Goal: Ask a question

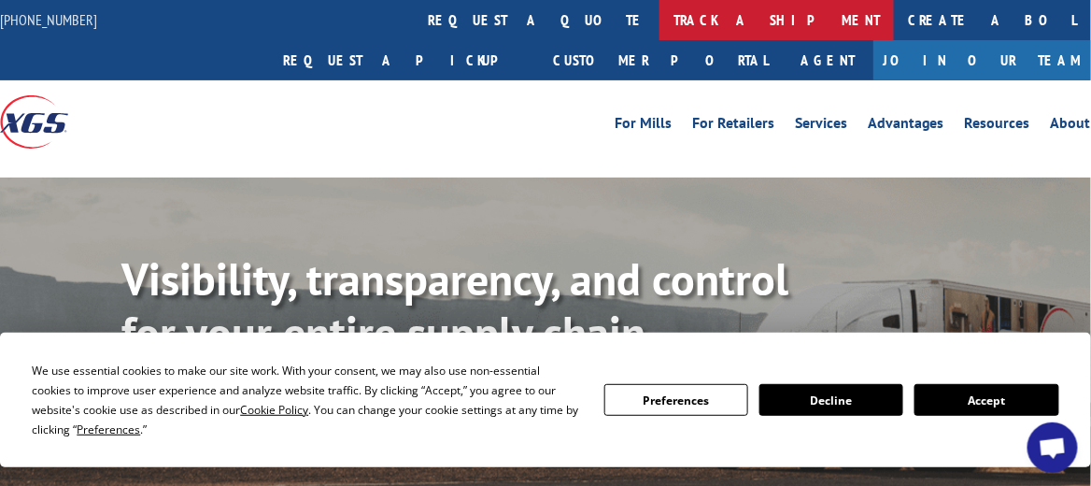
click at [659, 27] on link "track a shipment" at bounding box center [776, 20] width 234 height 40
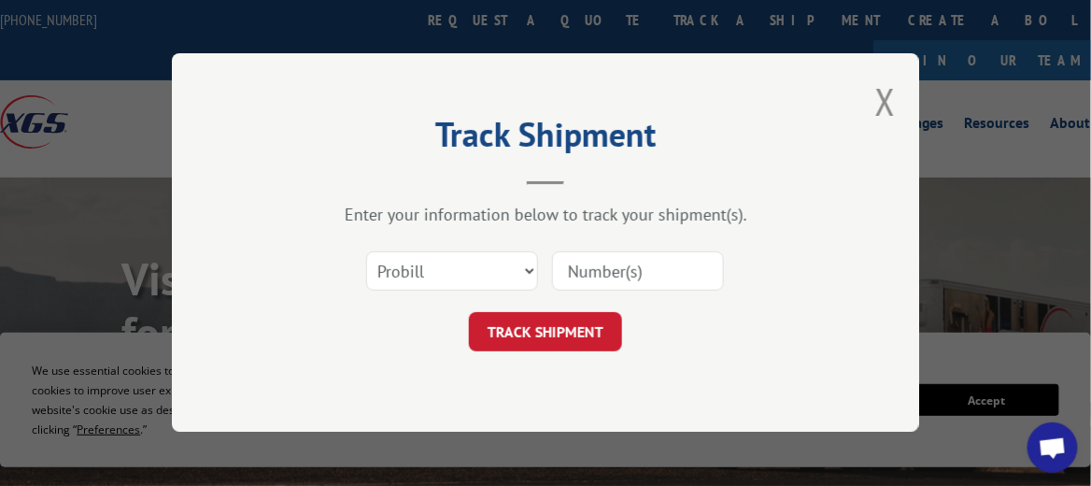
paste input "17479936"
type input "17479936"
click at [585, 327] on button "TRACK SHIPMENT" at bounding box center [545, 332] width 153 height 39
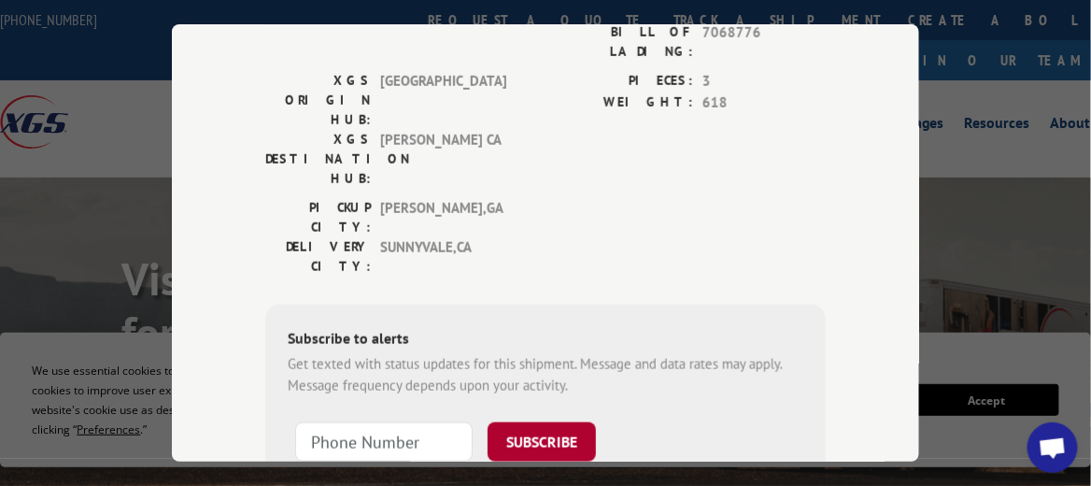
scroll to position [93, 0]
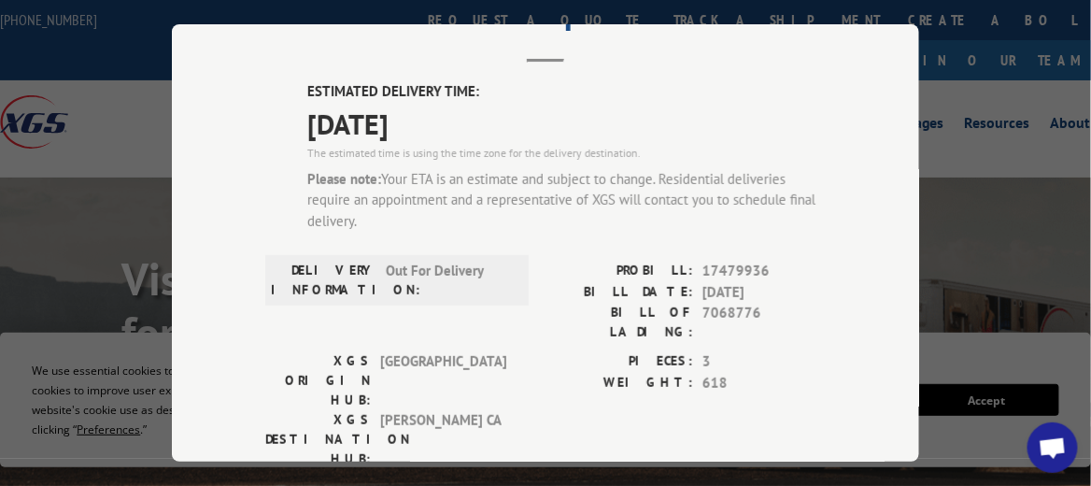
click at [1008, 176] on div "Track Shipment ESTIMATED DELIVERY TIME: [DATE] The estimated time is using the …" at bounding box center [545, 243] width 1091 height 486
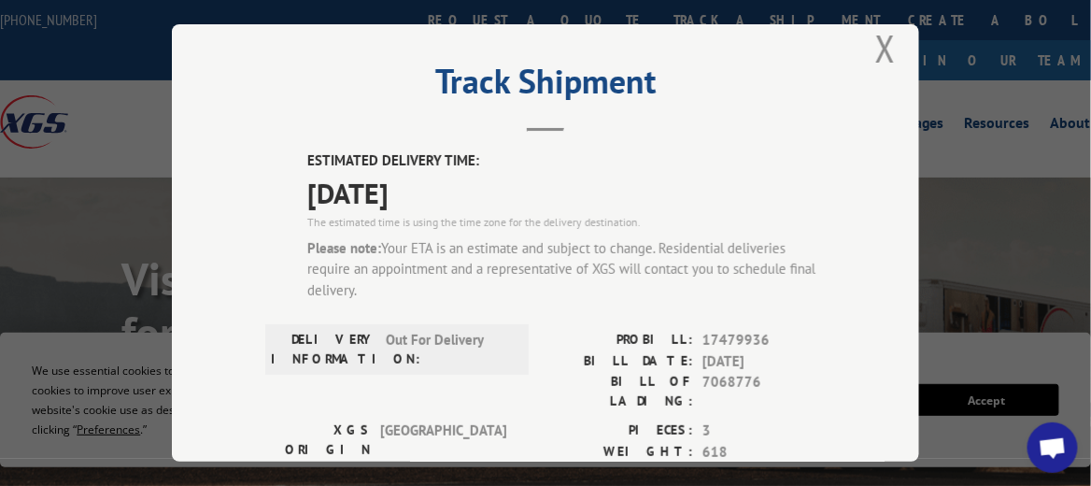
scroll to position [0, 0]
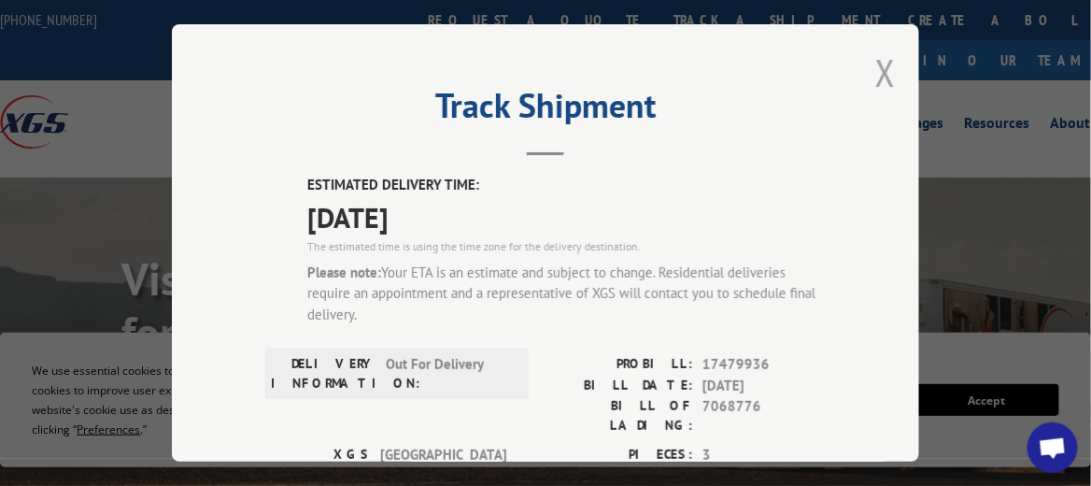
click at [882, 70] on button "Close modal" at bounding box center [885, 73] width 21 height 50
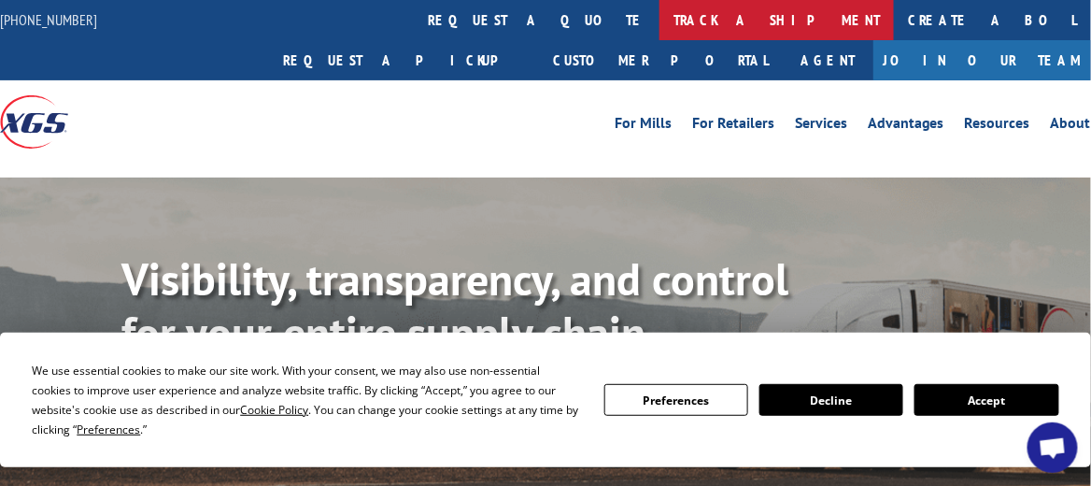
click at [659, 18] on link "track a shipment" at bounding box center [776, 20] width 234 height 40
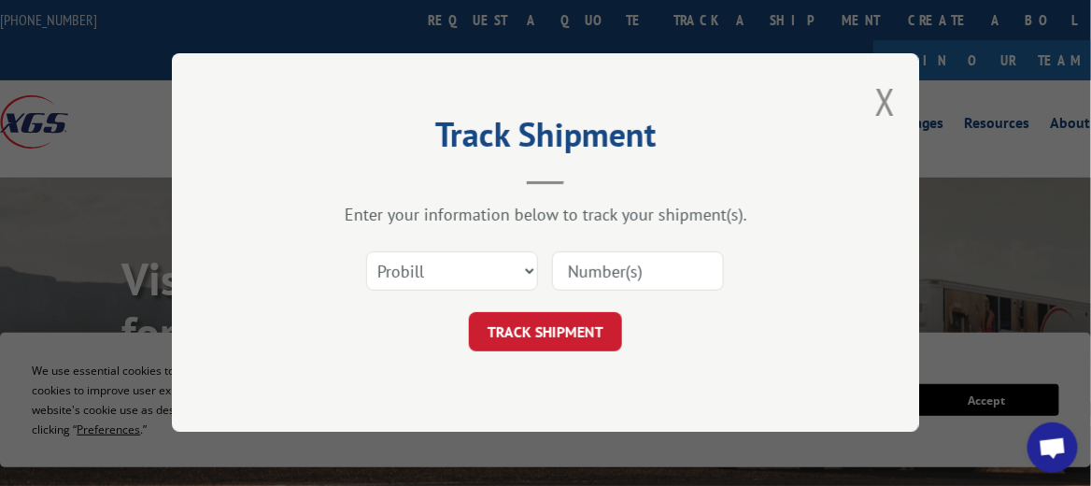
click at [588, 267] on input at bounding box center [638, 271] width 172 height 39
paste input "17479508"
type input "17479508"
click at [576, 339] on button "TRACK SHIPMENT" at bounding box center [545, 332] width 153 height 39
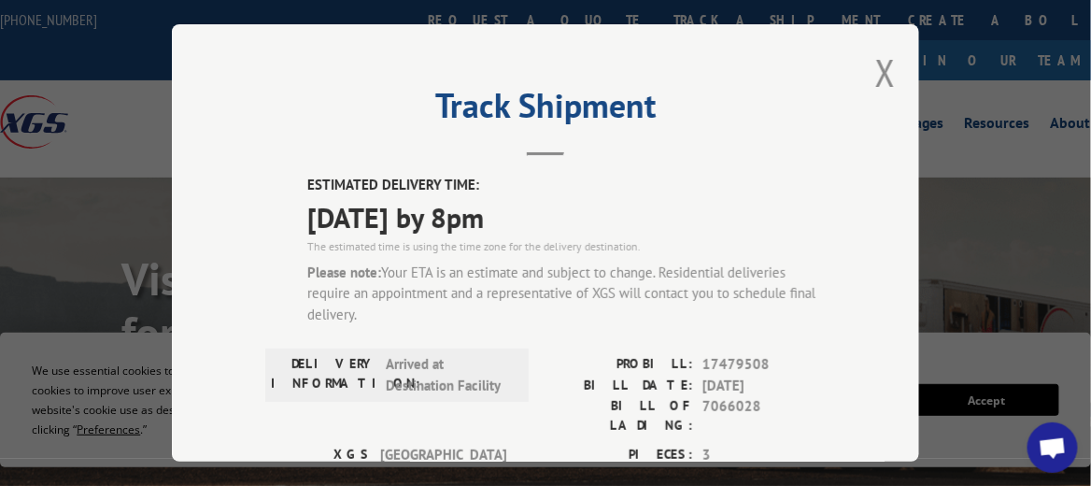
scroll to position [93, 0]
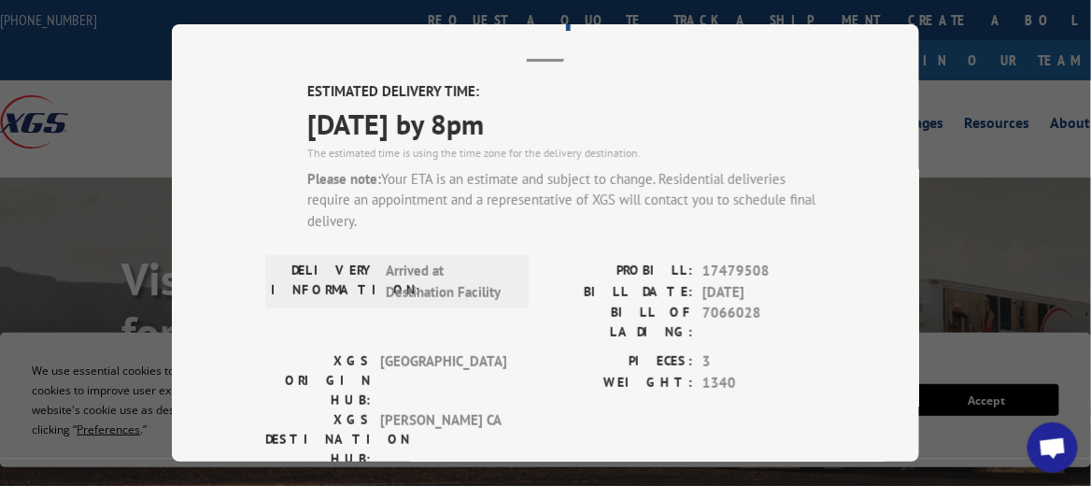
click at [1052, 452] on span "Open chat" at bounding box center [1053, 449] width 30 height 24
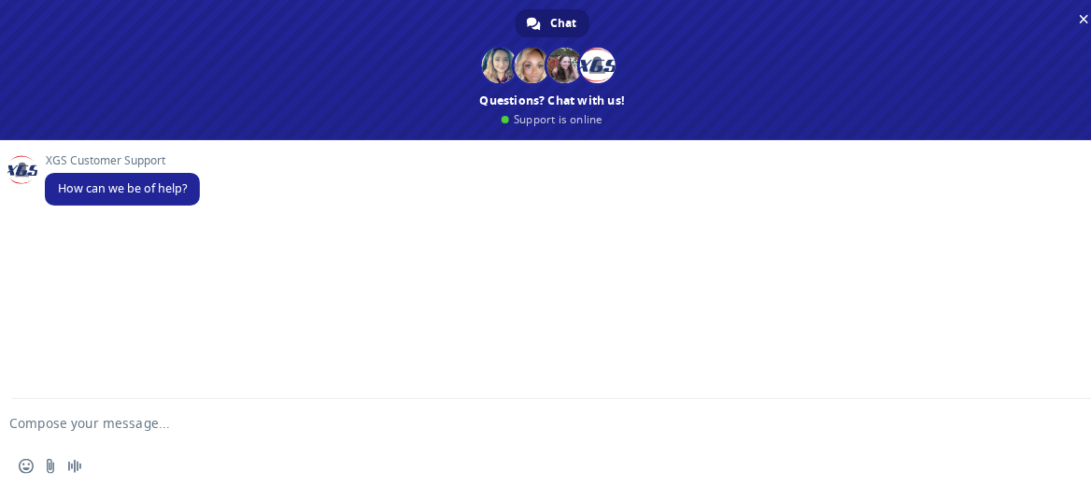
click at [75, 419] on textarea "Compose your message..." at bounding box center [522, 423] width 1027 height 17
paste textarea "17479508"
click at [152, 201] on span "How can we be of help?" at bounding box center [122, 189] width 155 height 33
drag, startPoint x: 152, startPoint y: 203, endPoint x: -4, endPoint y: 297, distance: 182.3
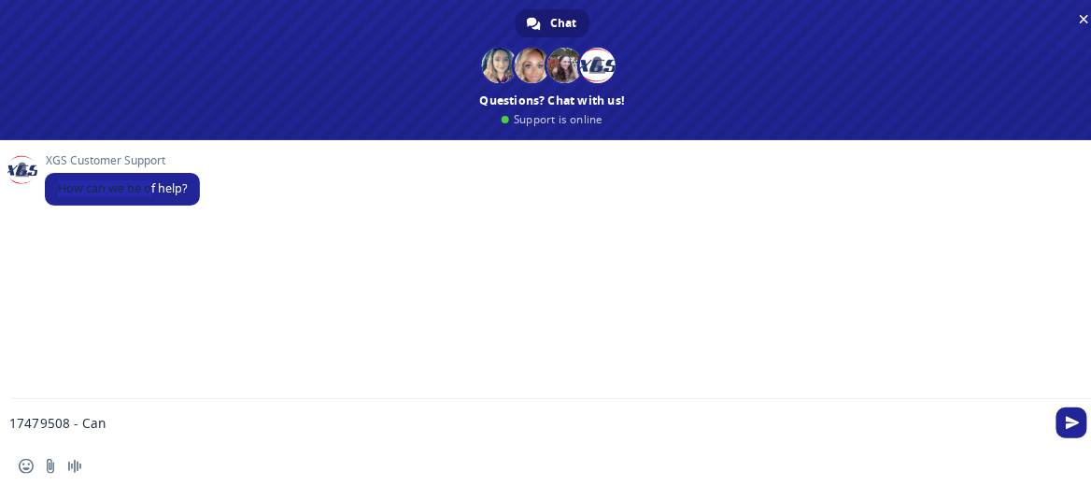
click at [156, 420] on textarea "17479508 - Can" at bounding box center [522, 423] width 1027 height 17
click at [72, 419] on textarea "17479508 - Can you see if a delivery appt have been made for both of these ship…" at bounding box center [522, 423] width 1027 height 17
drag, startPoint x: 260, startPoint y: 319, endPoint x: 140, endPoint y: 409, distance: 149.4
click at [141, 408] on div "XGS Customer Support How can we be of help? Send a file 17479508 & - Can you se…" at bounding box center [552, 313] width 1105 height 347
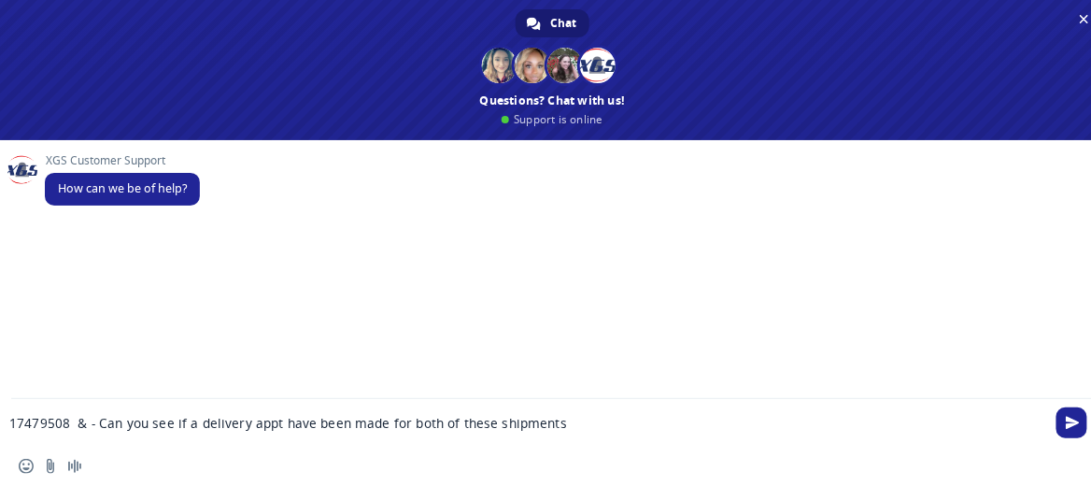
click at [90, 422] on textarea "17479508 & - Can you see if a delivery appt have been made for both of these sh…" at bounding box center [522, 423] width 1027 height 17
click at [86, 422] on textarea "17479508 & - Can you see if a delivery appt have been made for both of these sh…" at bounding box center [522, 423] width 1027 height 17
paste textarea "17479936"
type textarea "17479508 & 17479936- Can you see if a delivery appt have been made for both of …"
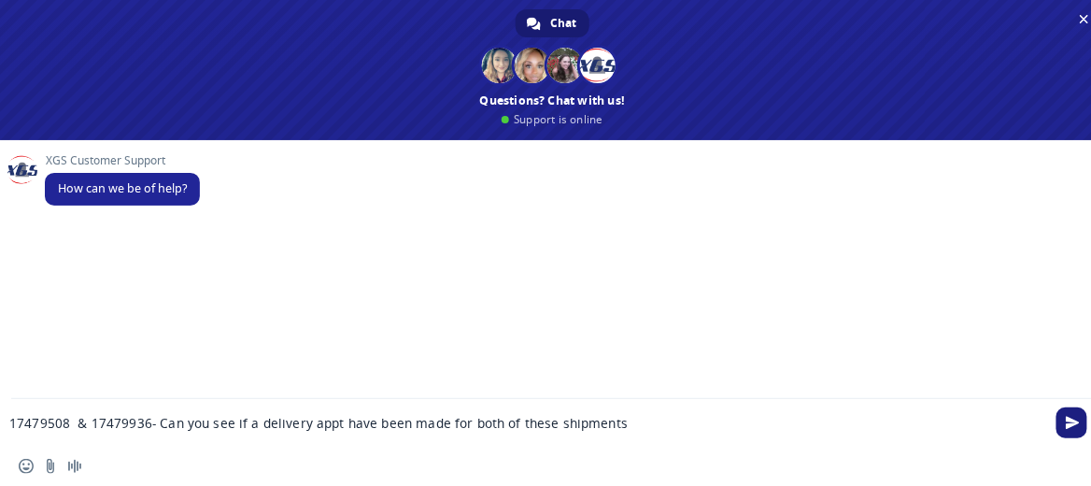
click at [1078, 418] on span "Send" at bounding box center [1073, 423] width 14 height 14
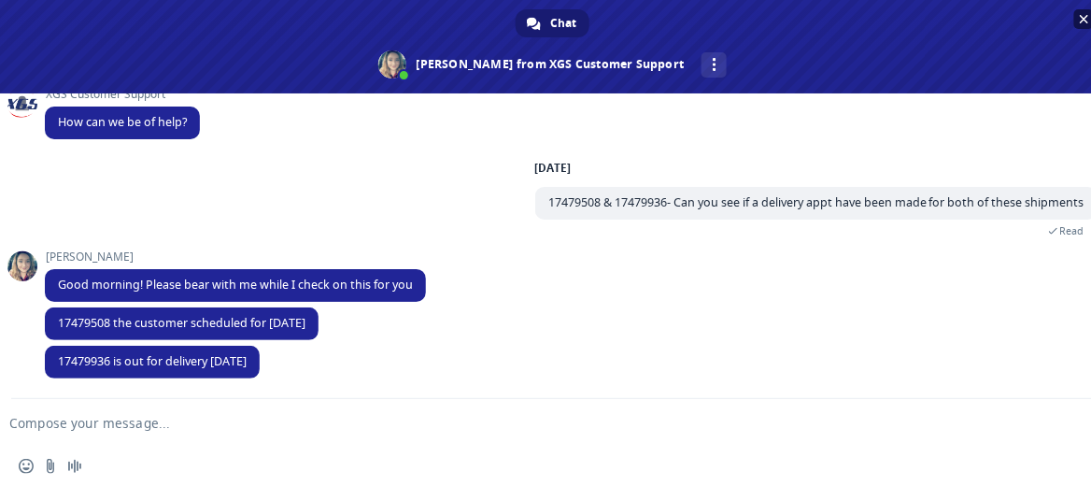
scroll to position [23, 0]
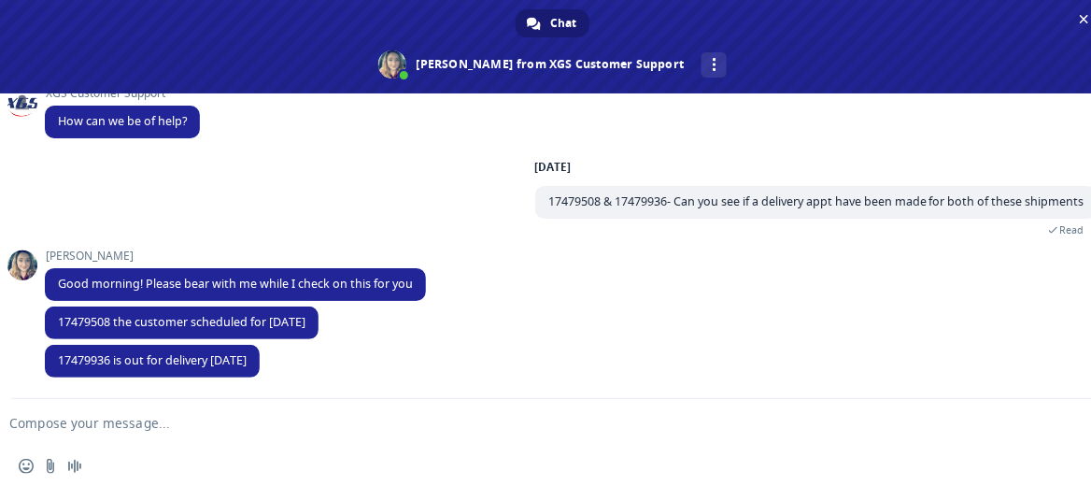
click at [109, 418] on textarea "Compose your message..." at bounding box center [522, 423] width 1027 height 17
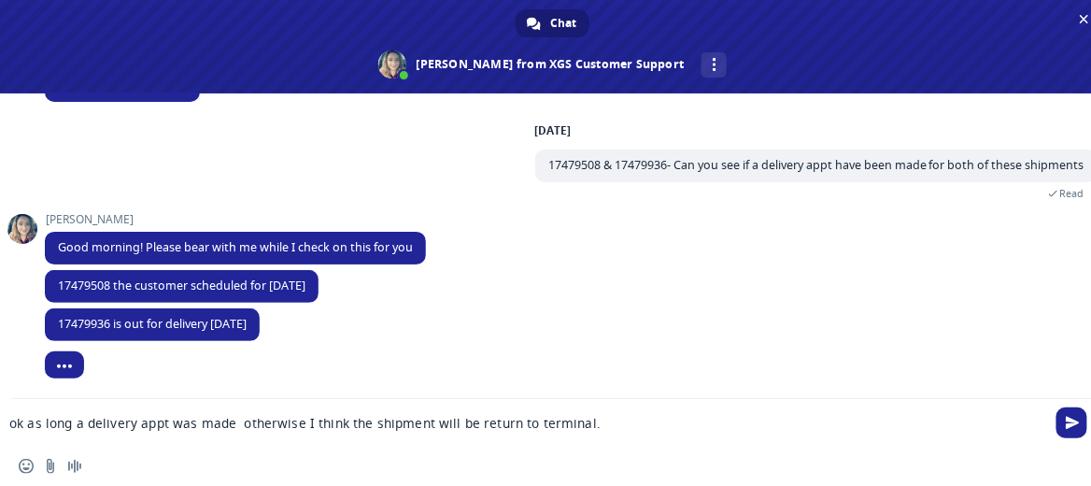
click at [653, 426] on textarea "ok as long a delivery appt was made otherwise I think the shipment will be retu…" at bounding box center [522, 423] width 1027 height 17
type textarea "ok as long a delivery appt was made otherwise I think the shipment will be retu…"
click at [1075, 425] on span "Send" at bounding box center [1073, 423] width 14 height 14
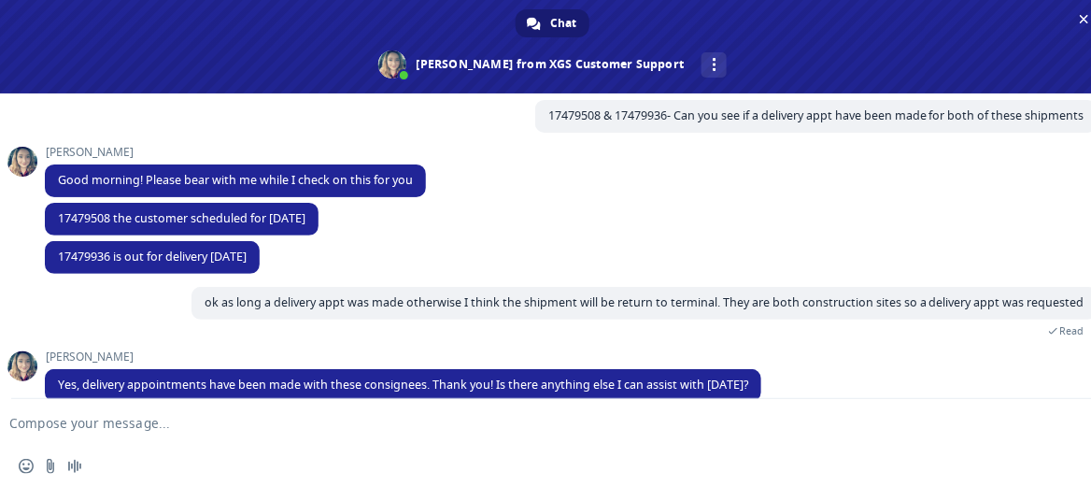
scroll to position [135, 0]
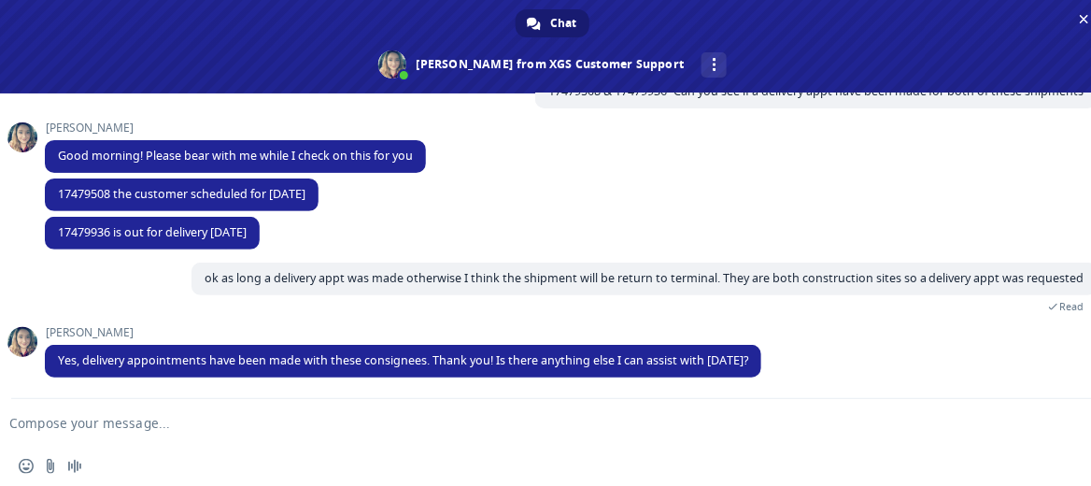
click at [137, 417] on textarea "Compose your message..." at bounding box center [522, 423] width 1027 height 17
type textarea "ok Thank you"
click at [1070, 423] on span "Send" at bounding box center [1073, 423] width 14 height 14
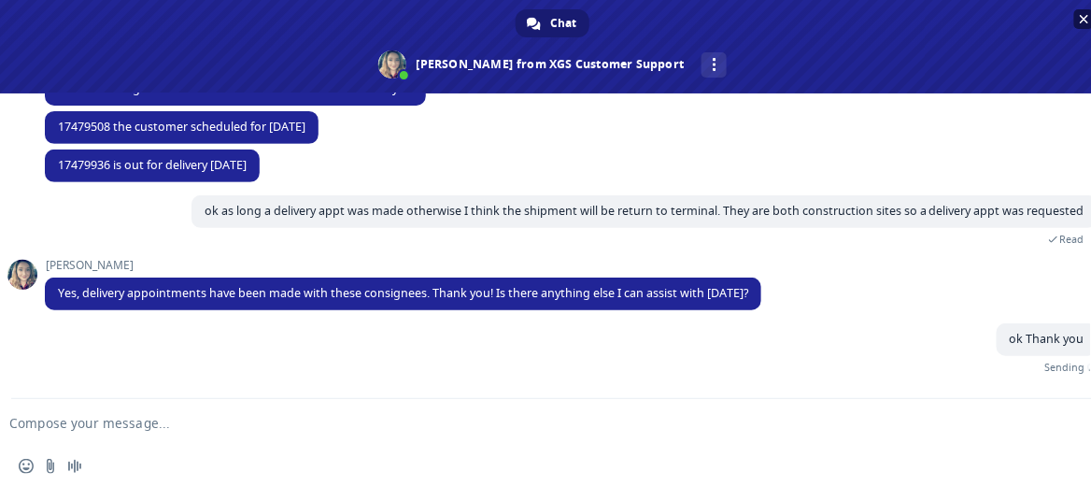
scroll to position [181, 0]
